Goal: Entertainment & Leisure: Consume media (video, audio)

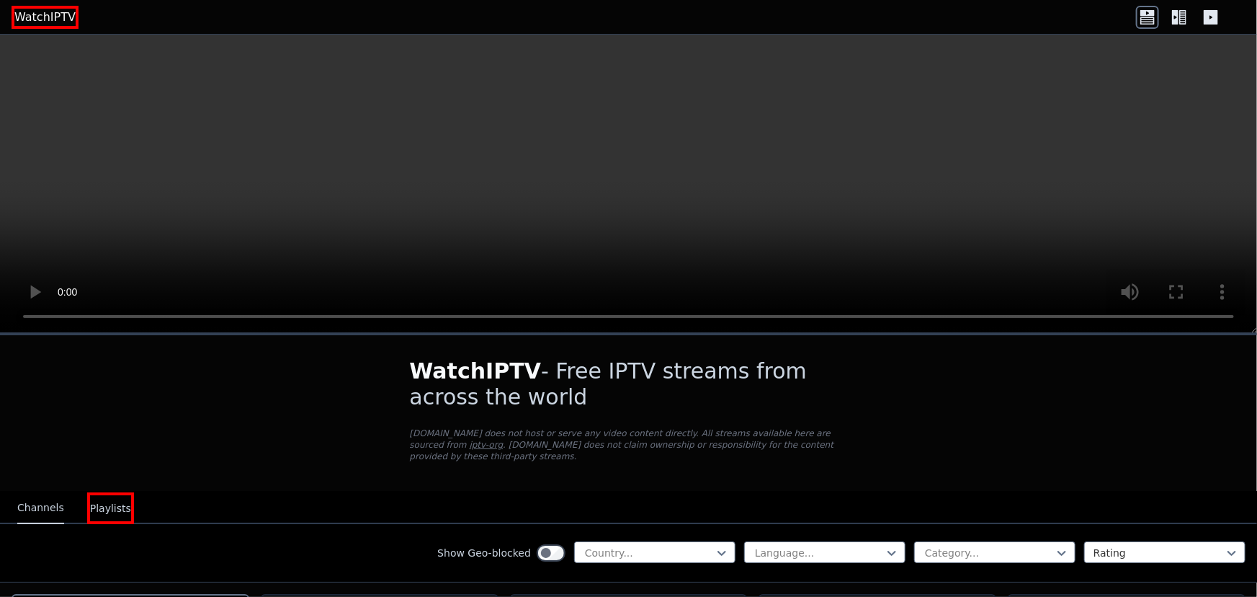
click at [765, 396] on h1 "WatchIPTV - Free IPTV streams from across the world" at bounding box center [629, 384] width 438 height 52
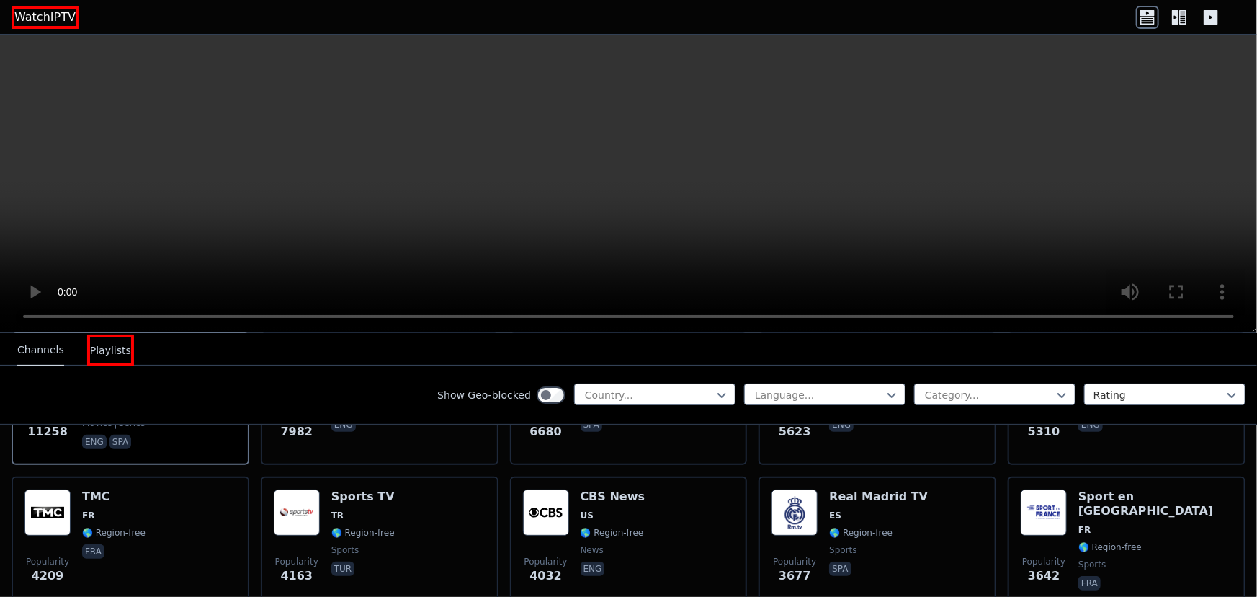
scroll to position [524, 0]
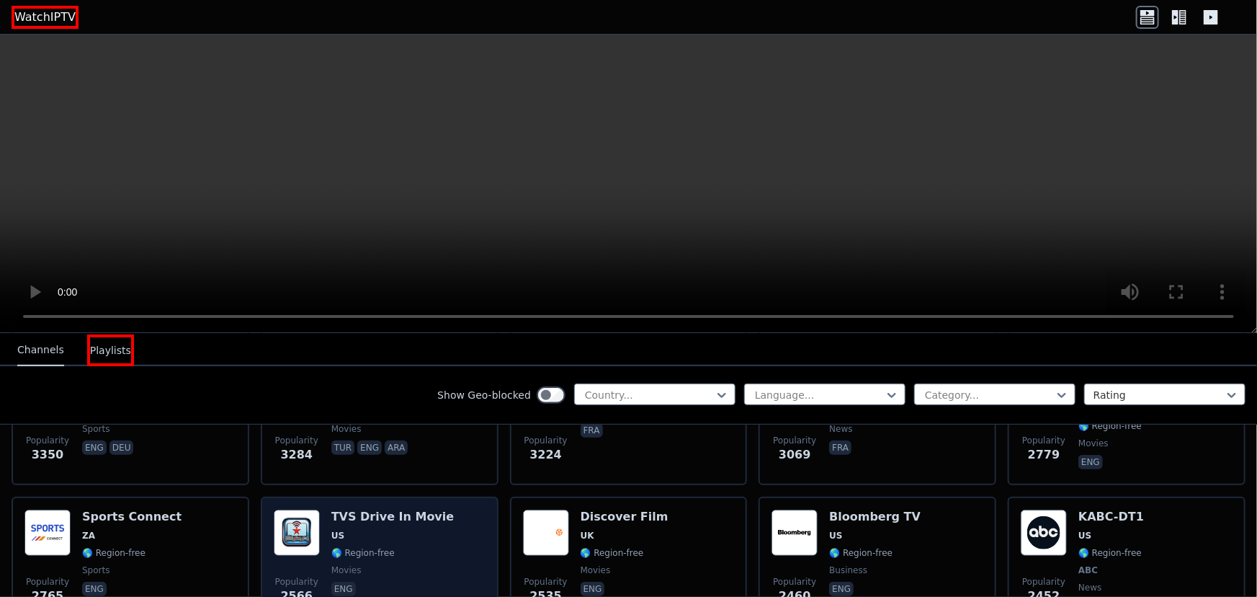
click at [405, 510] on div "TVS Drive In Movie US 🌎 Region-free movies eng" at bounding box center [392, 562] width 123 height 107
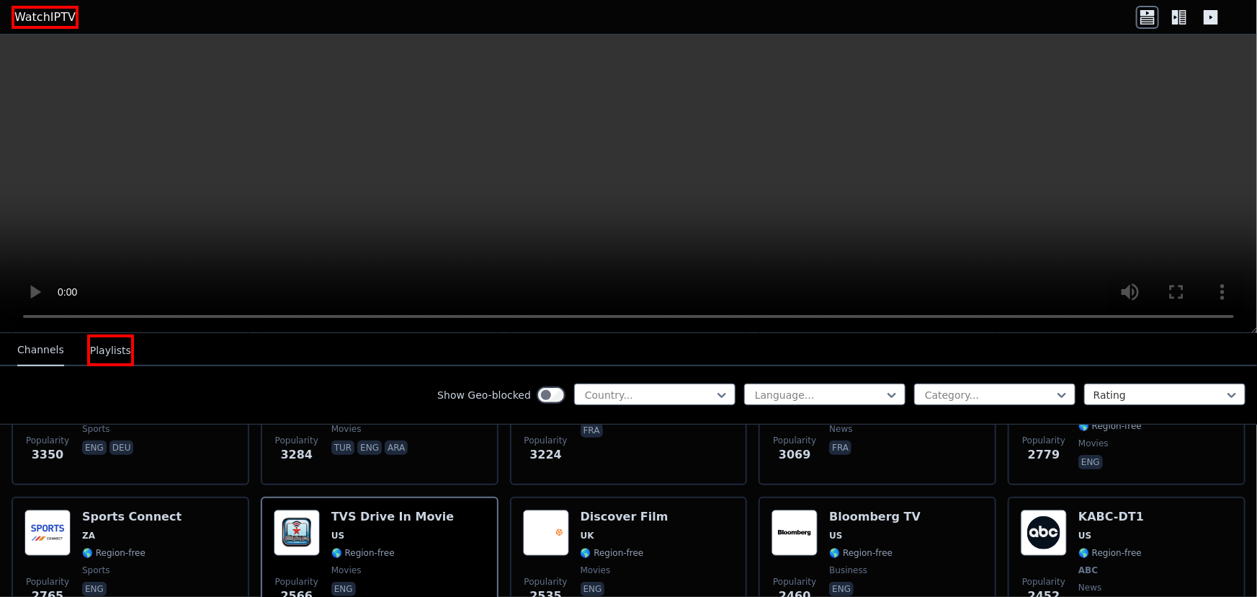
scroll to position [851, 0]
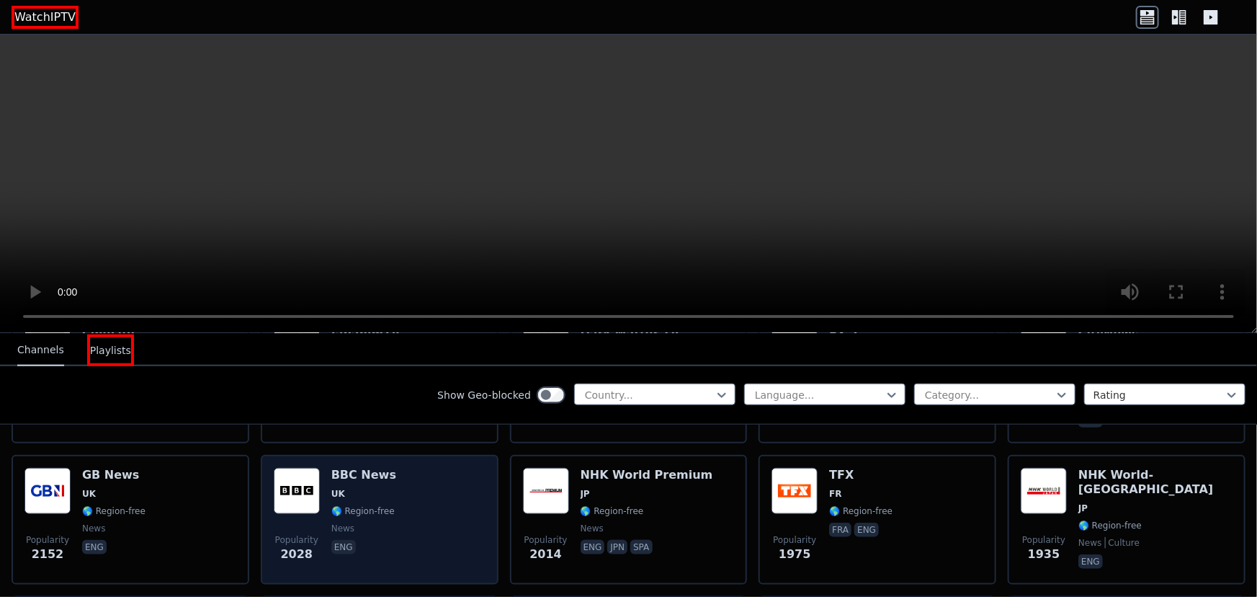
click at [401, 526] on div "Popularity 2028 BBC News UK 🌎 Region-free news eng" at bounding box center [380, 520] width 212 height 104
click at [439, 497] on div "Popularity 2028 BBC News UK 🌎 Region-free news eng" at bounding box center [380, 520] width 212 height 104
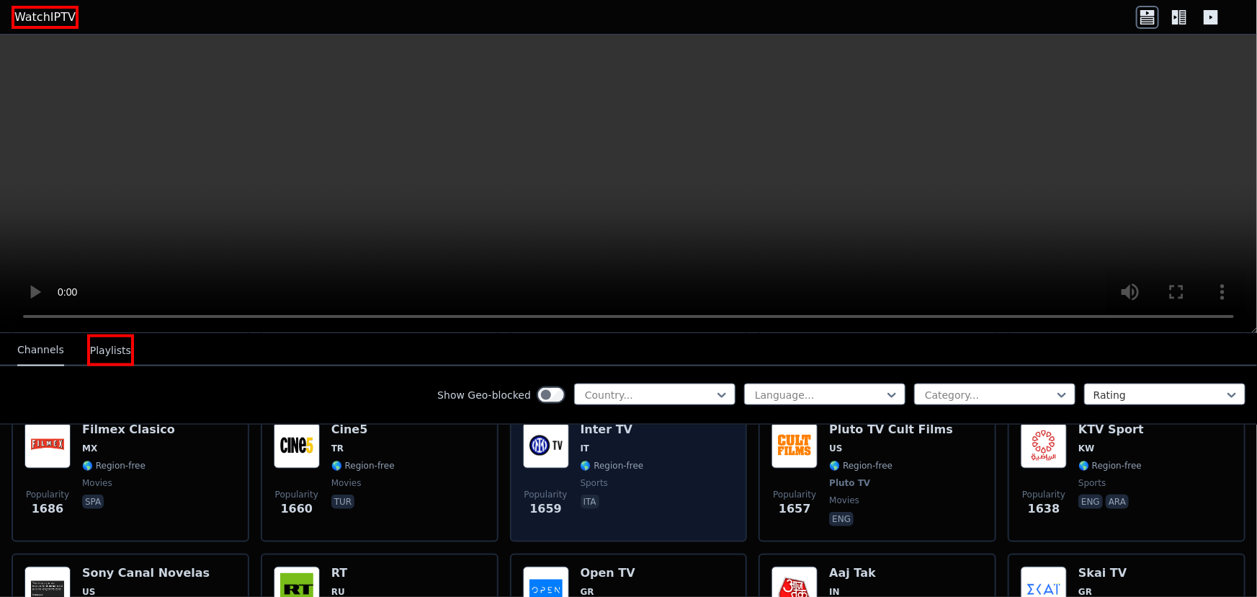
scroll to position [1506, 0]
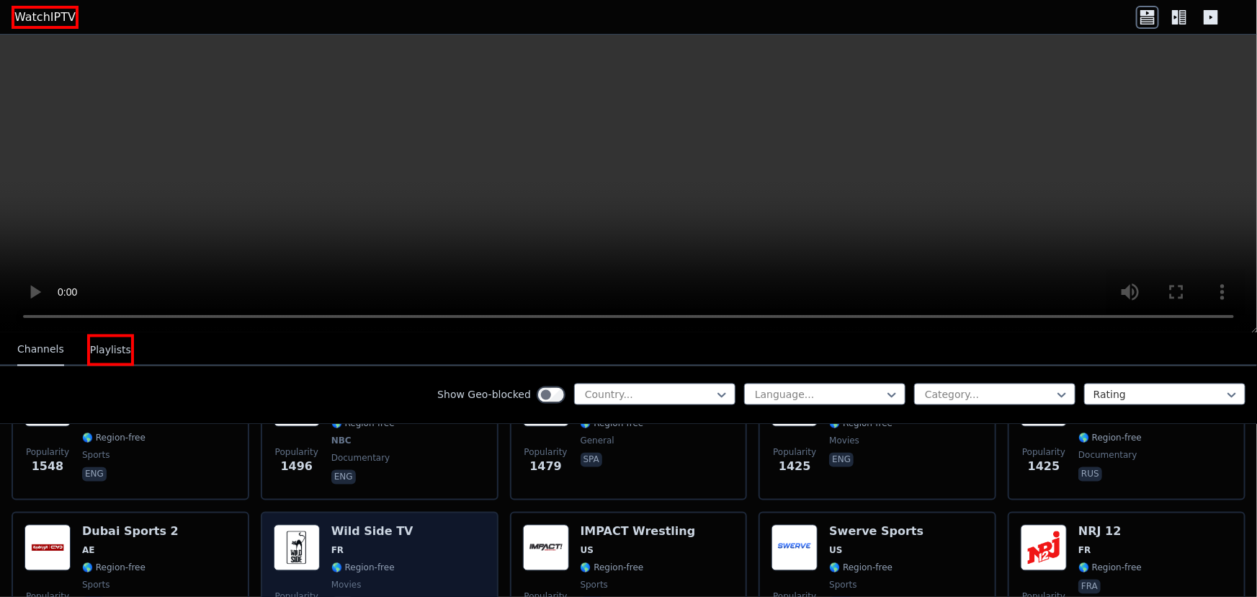
click at [400, 525] on div "Popularity 1382 Wild Side TV FR 🌎 Region-free movies fra" at bounding box center [380, 577] width 212 height 104
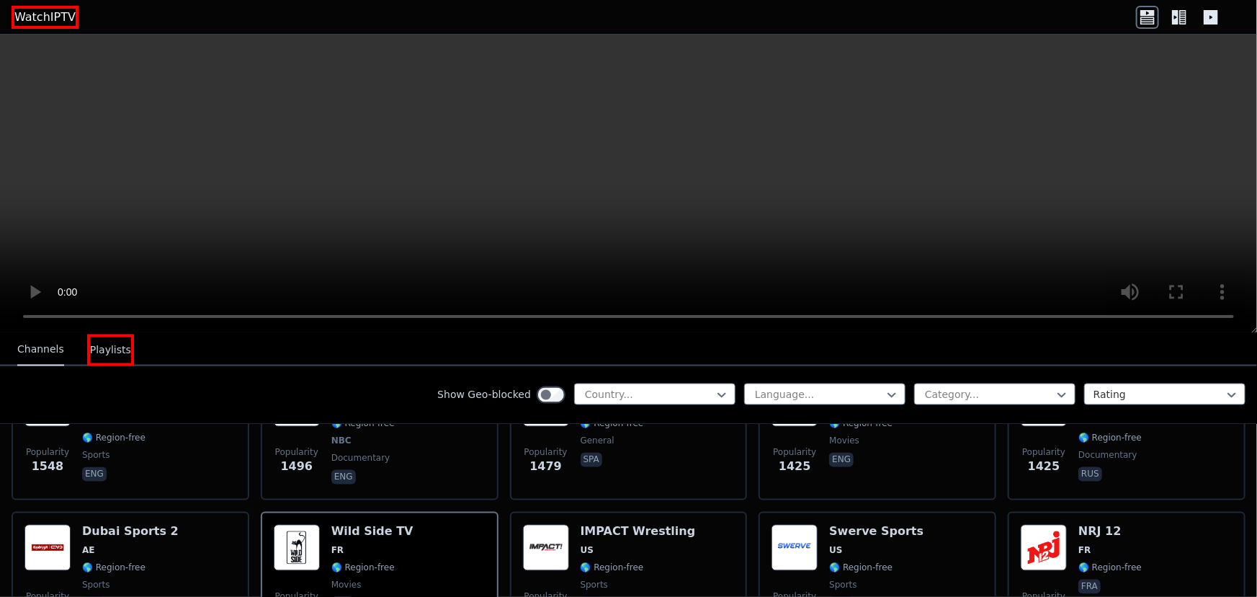
click at [50, 20] on link "WatchIPTV" at bounding box center [45, 17] width 67 height 23
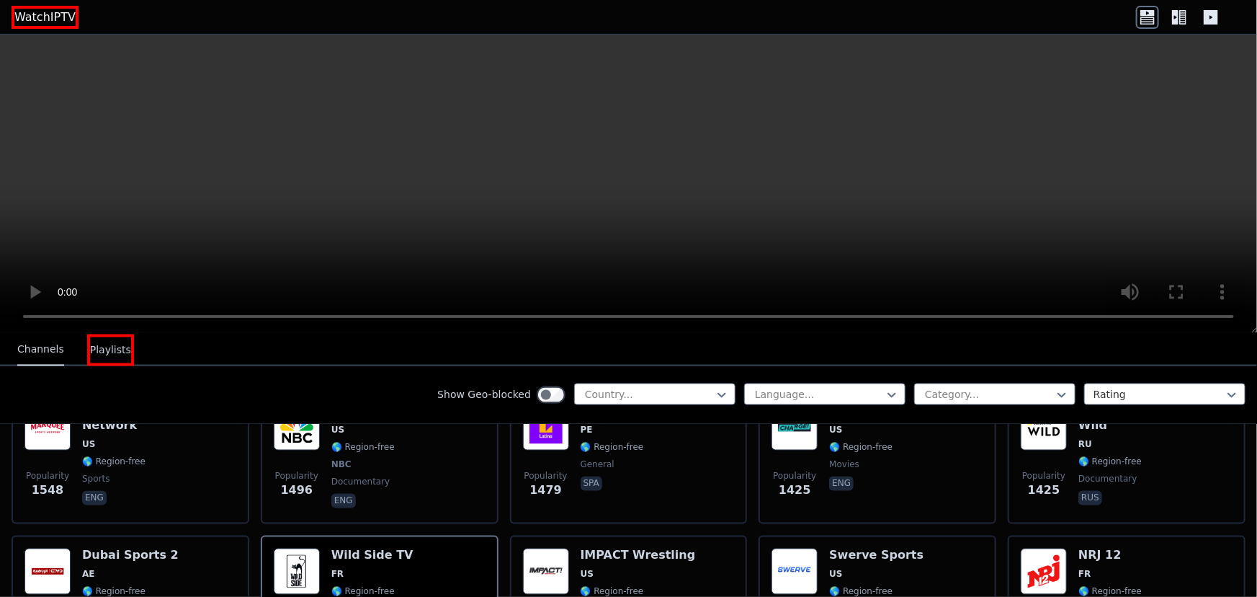
scroll to position [1703, 0]
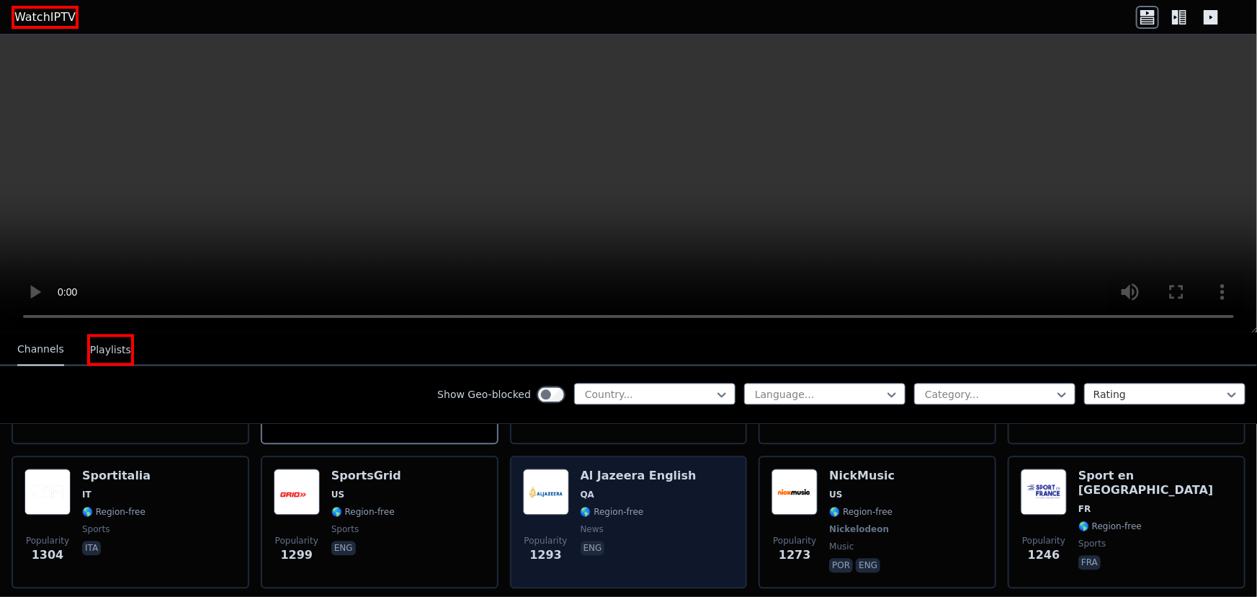
click at [539, 500] on div "Popularity 1293" at bounding box center [546, 522] width 46 height 107
